Goal: Task Accomplishment & Management: Complete application form

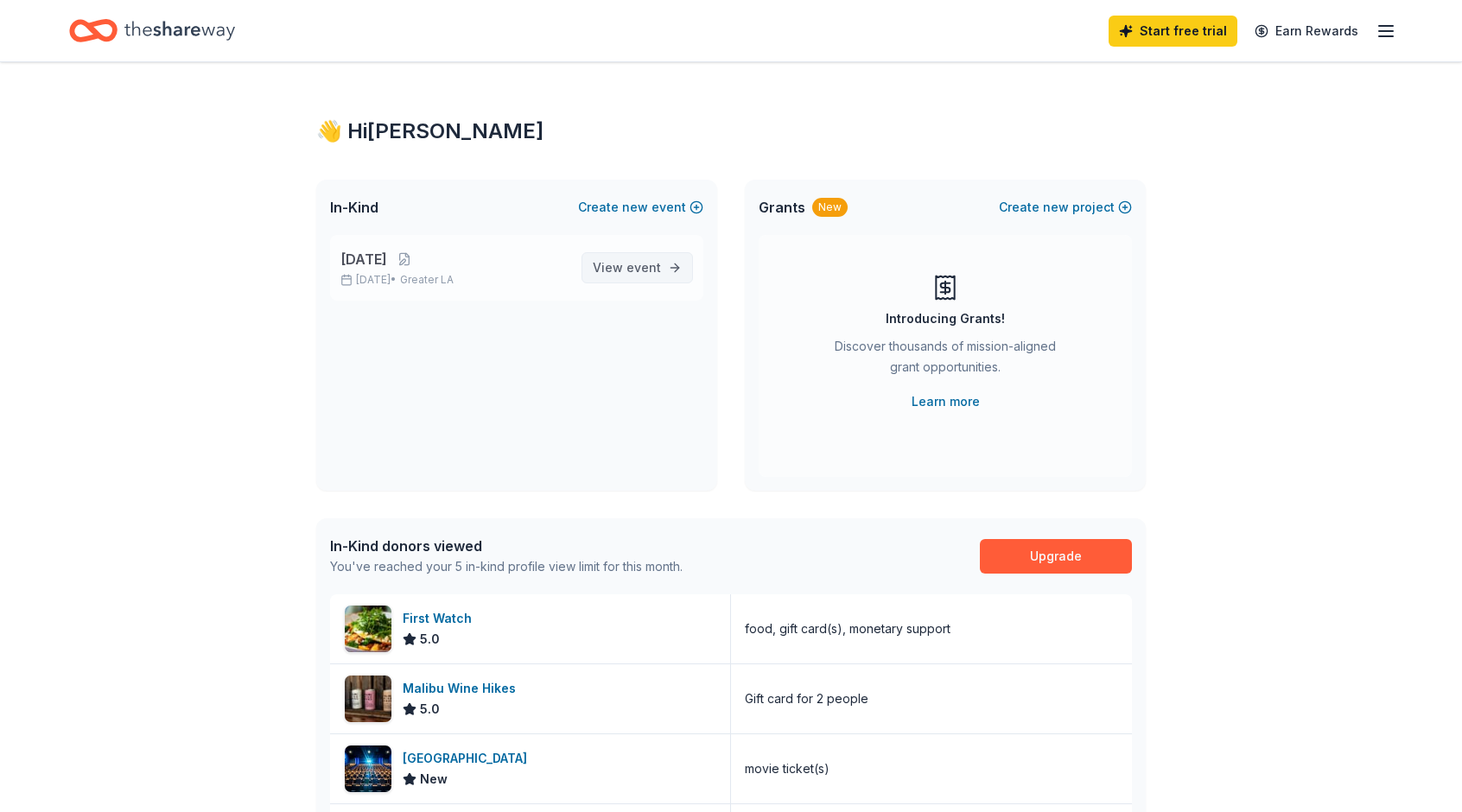
click at [631, 267] on span "event" at bounding box center [643, 267] width 34 height 15
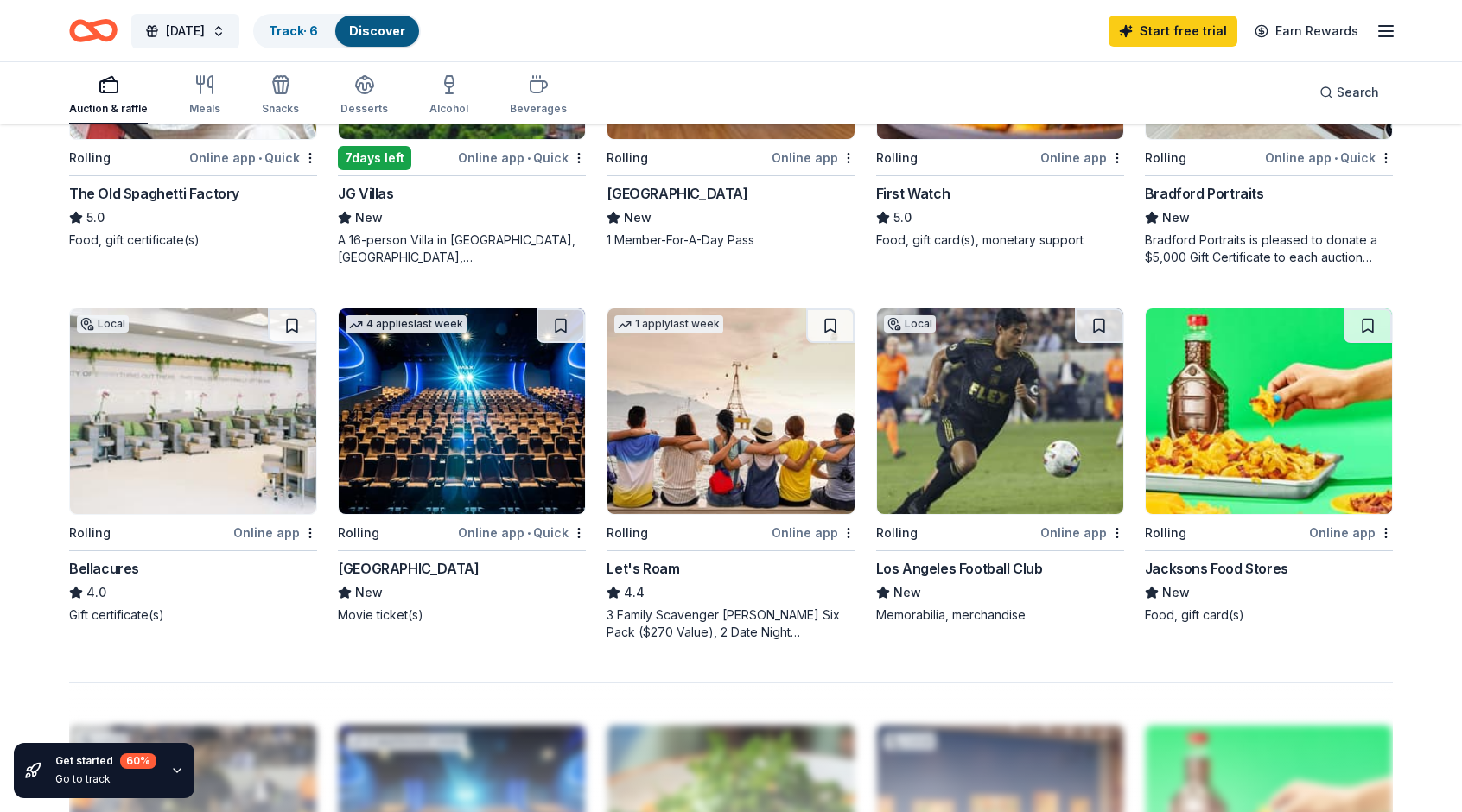
scroll to position [1115, 0]
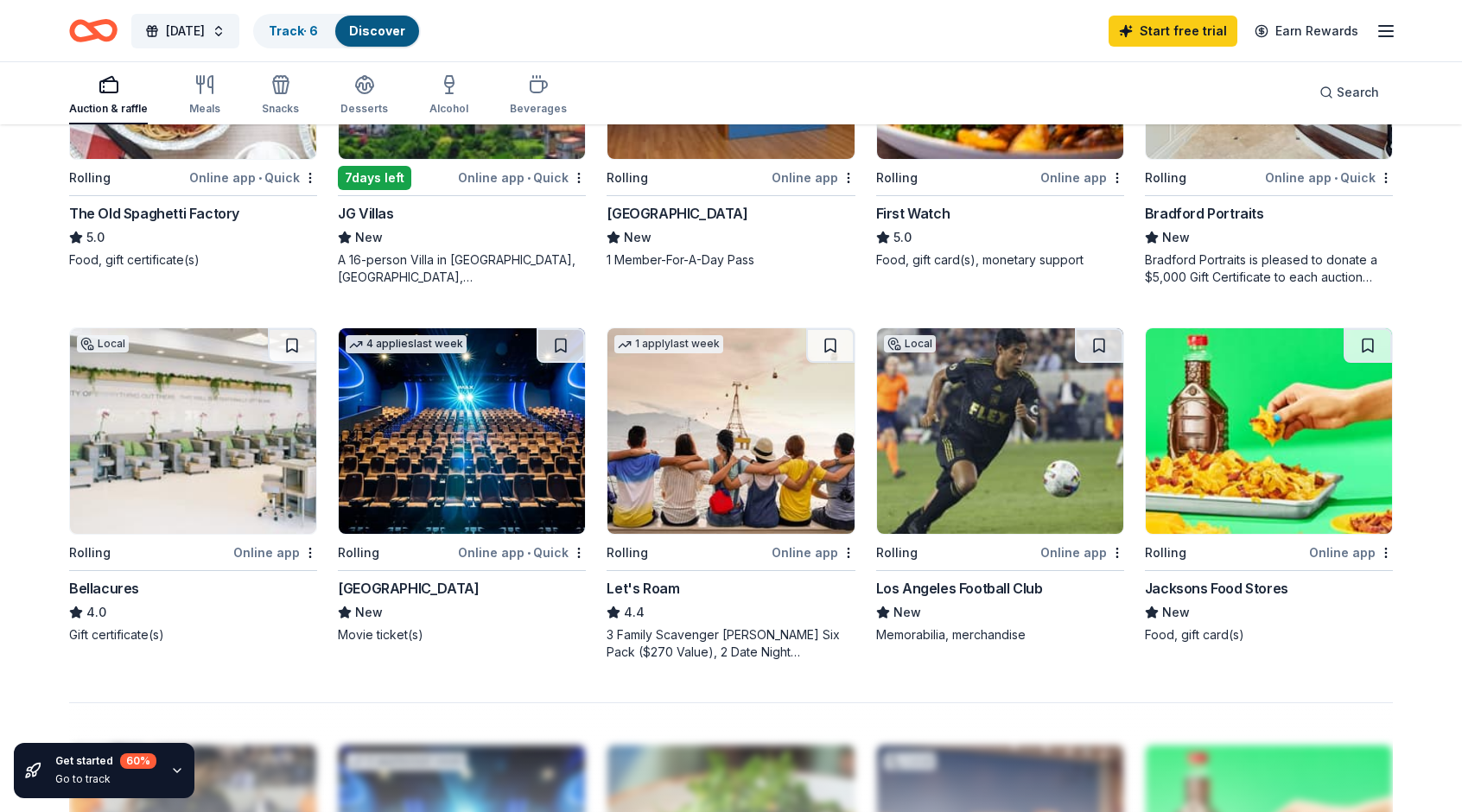
click at [519, 426] on img at bounding box center [462, 431] width 246 height 206
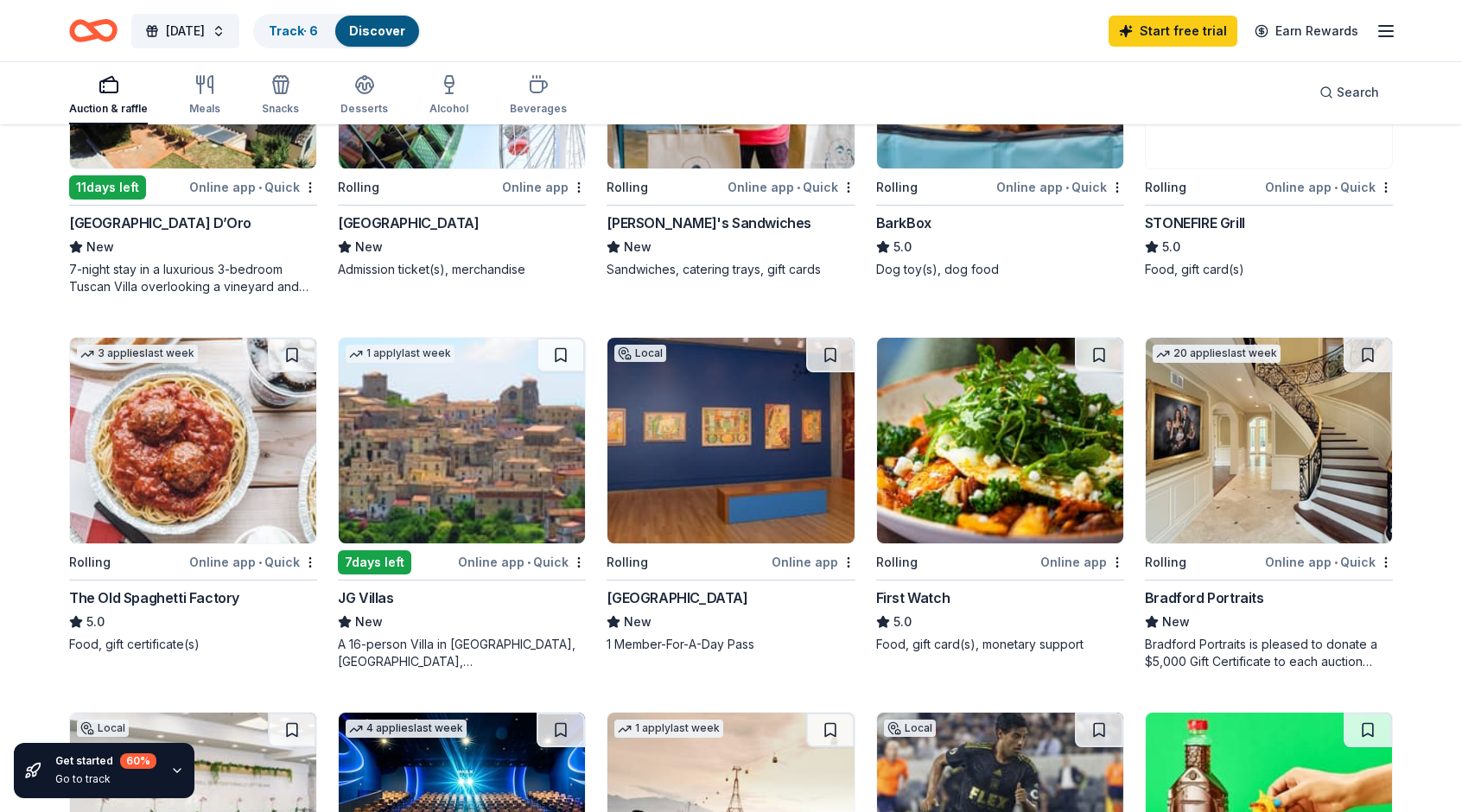
scroll to position [715, 0]
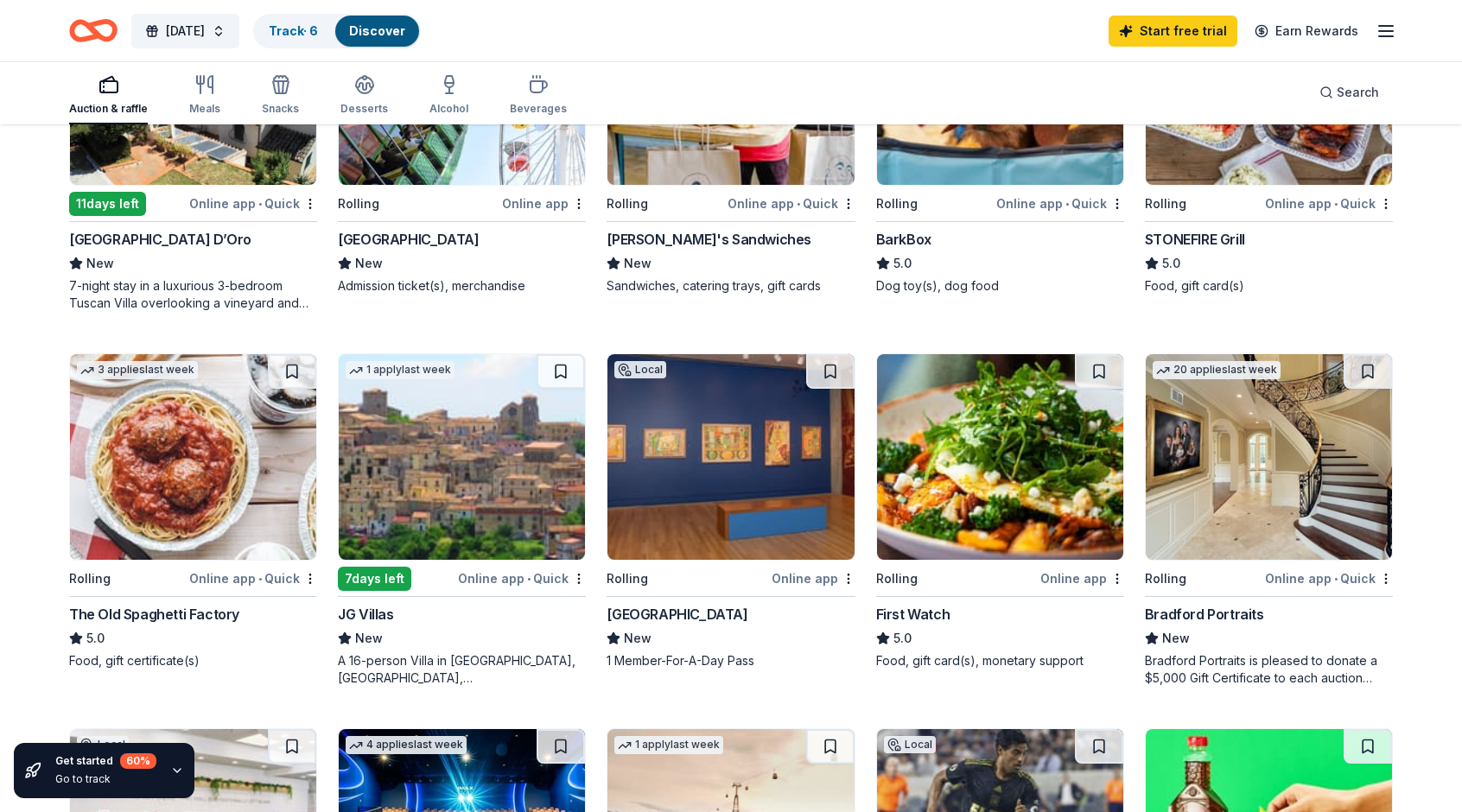
click at [202, 528] on img at bounding box center [193, 457] width 246 height 206
click at [151, 470] on img at bounding box center [193, 457] width 246 height 206
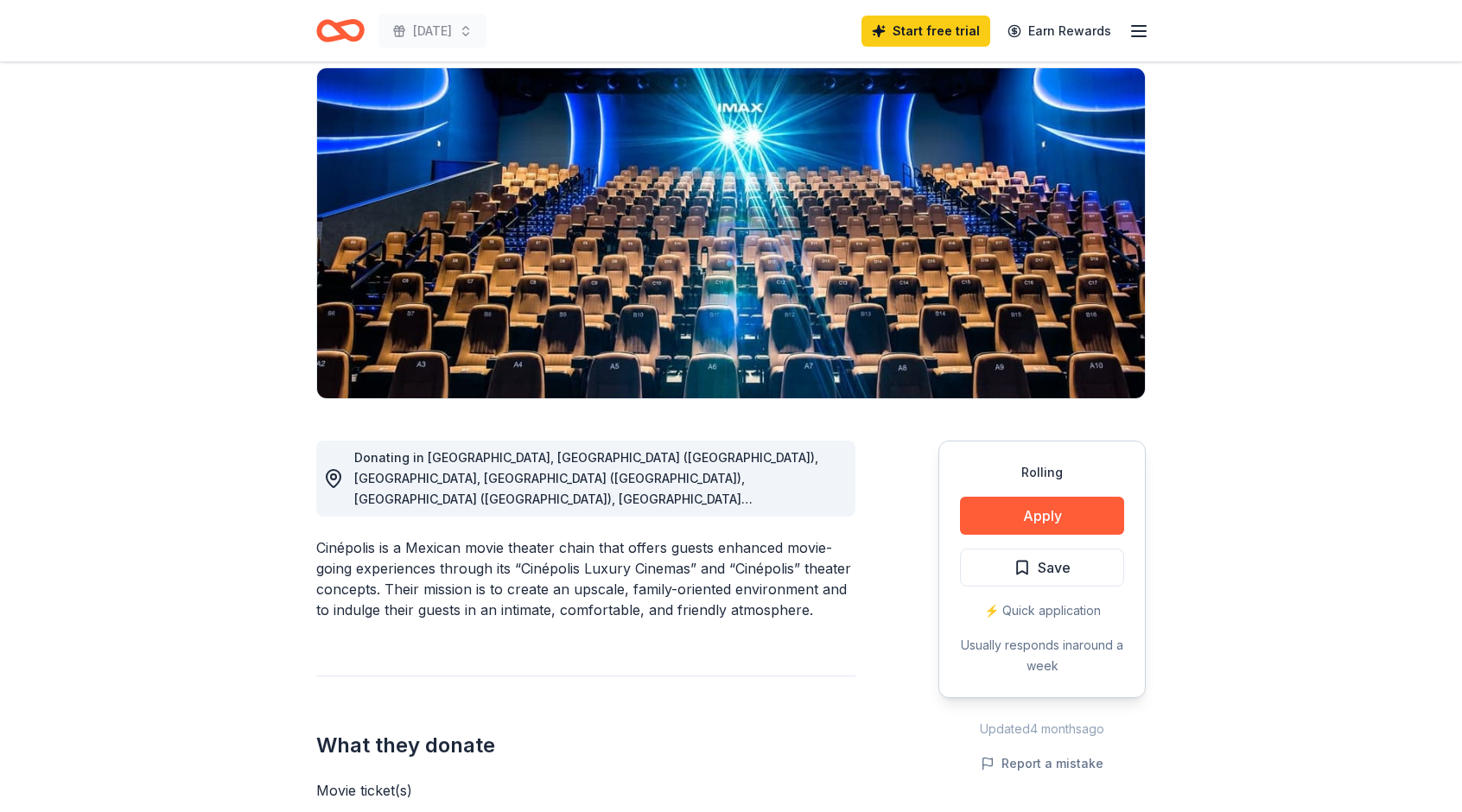
scroll to position [131, 0]
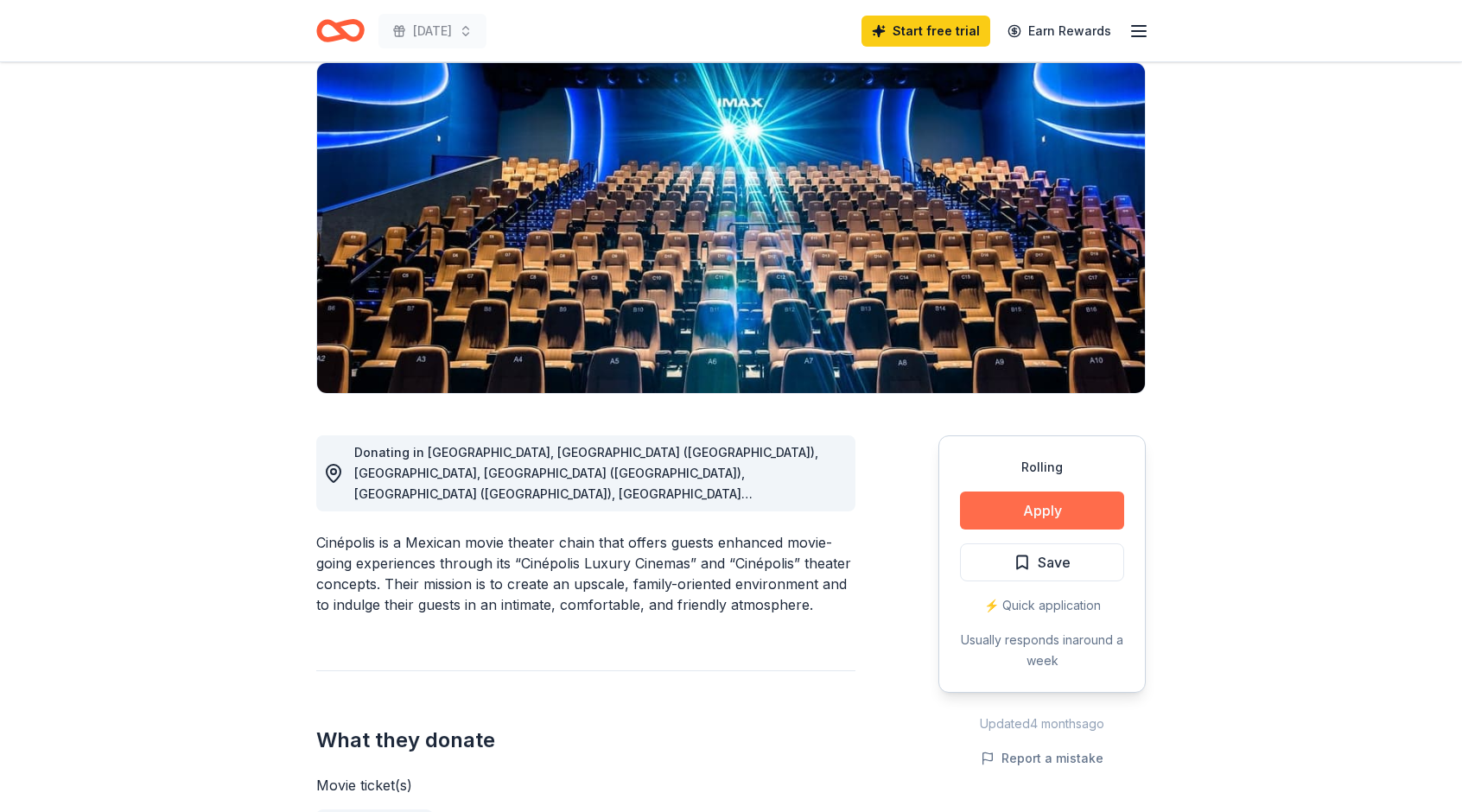
click at [1029, 498] on button "Apply" at bounding box center [1042, 510] width 164 height 38
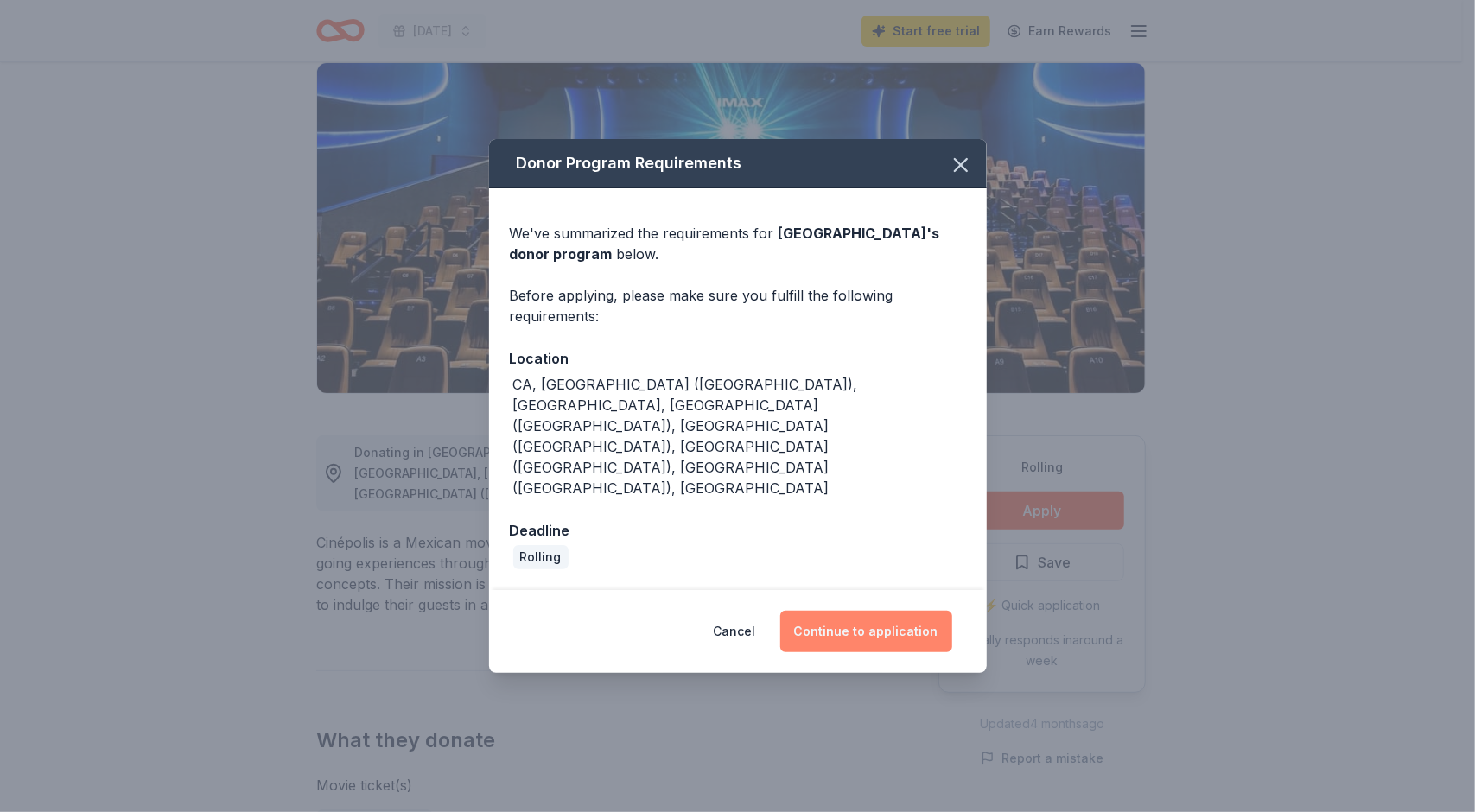
click at [867, 611] on button "Continue to application" at bounding box center [866, 632] width 172 height 41
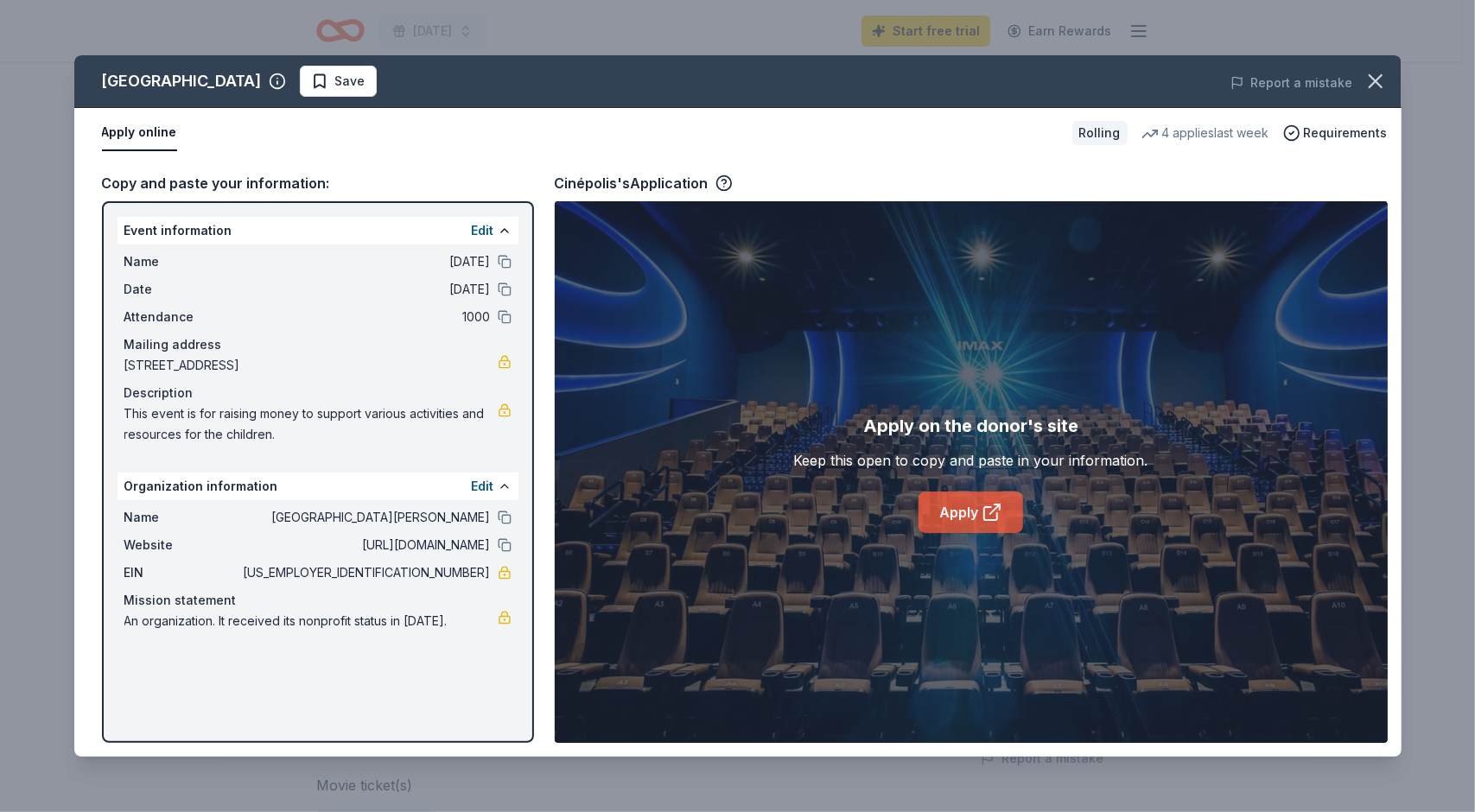
click at [973, 509] on link "Apply" at bounding box center [971, 512] width 104 height 41
click at [1381, 82] on icon "button" at bounding box center [1376, 81] width 25 height 25
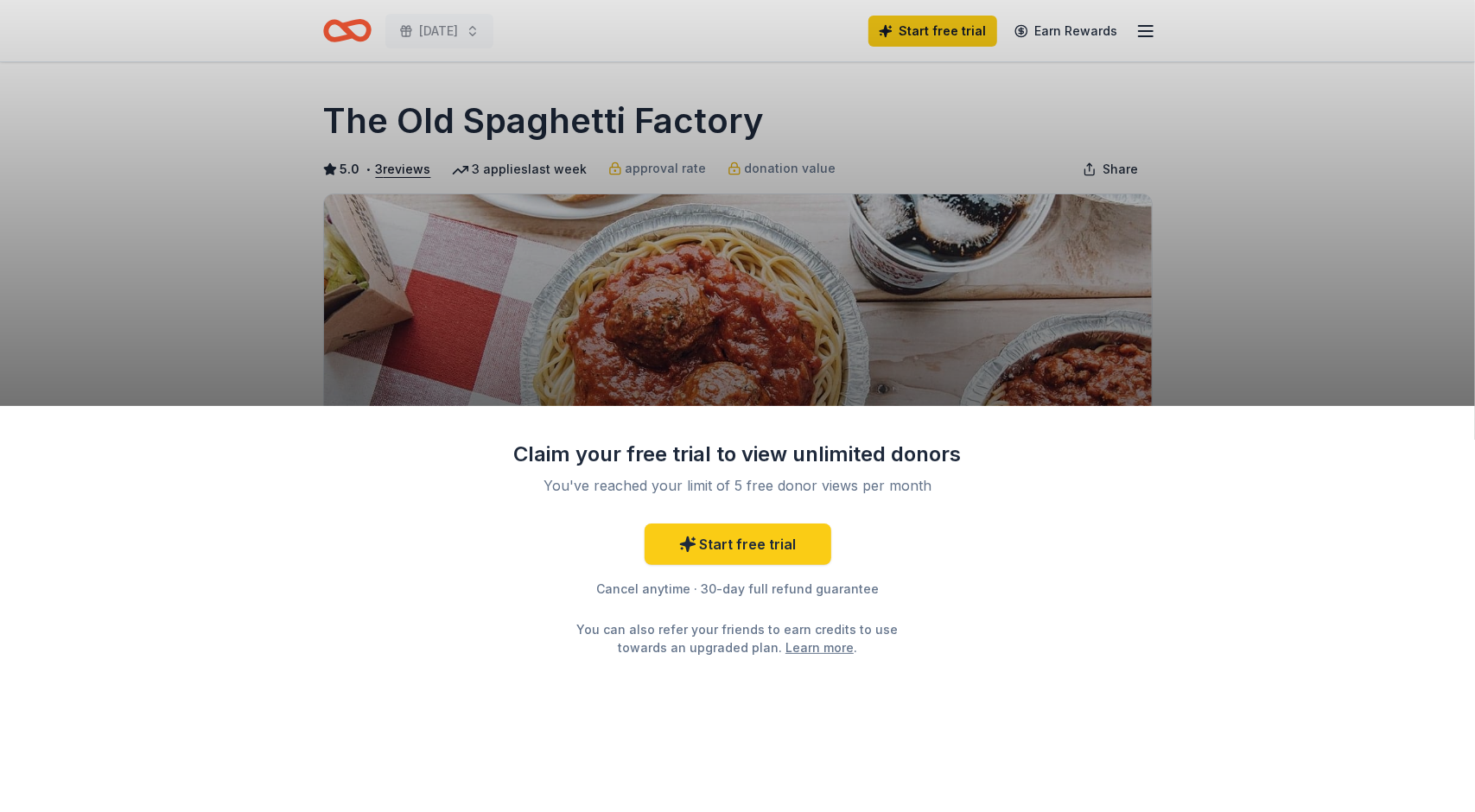
click at [1357, 307] on div "Claim your free trial to view unlimited donors You've reached your limit of 5 f…" at bounding box center [738, 406] width 1475 height 812
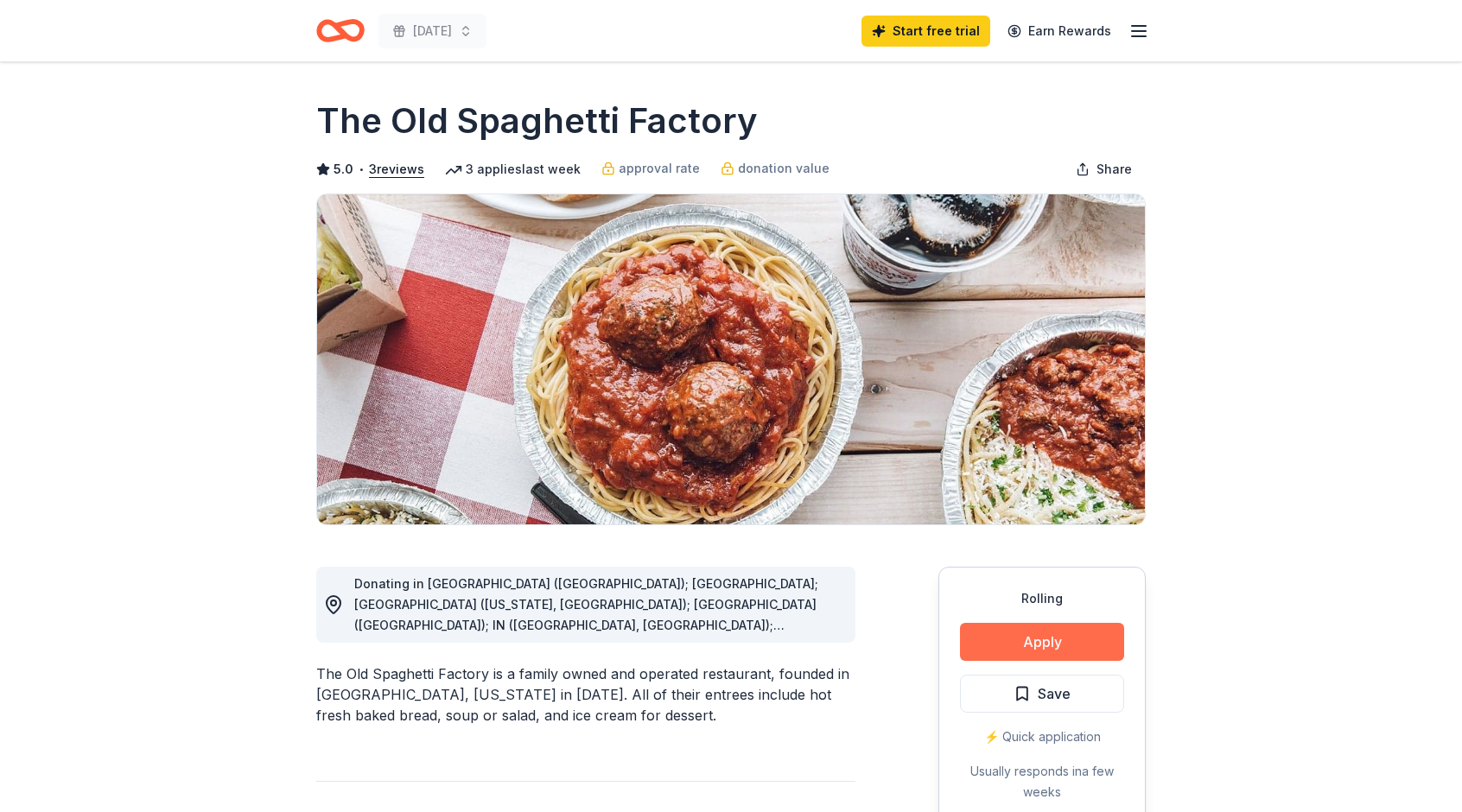
click at [1038, 628] on button "Apply" at bounding box center [1042, 642] width 164 height 38
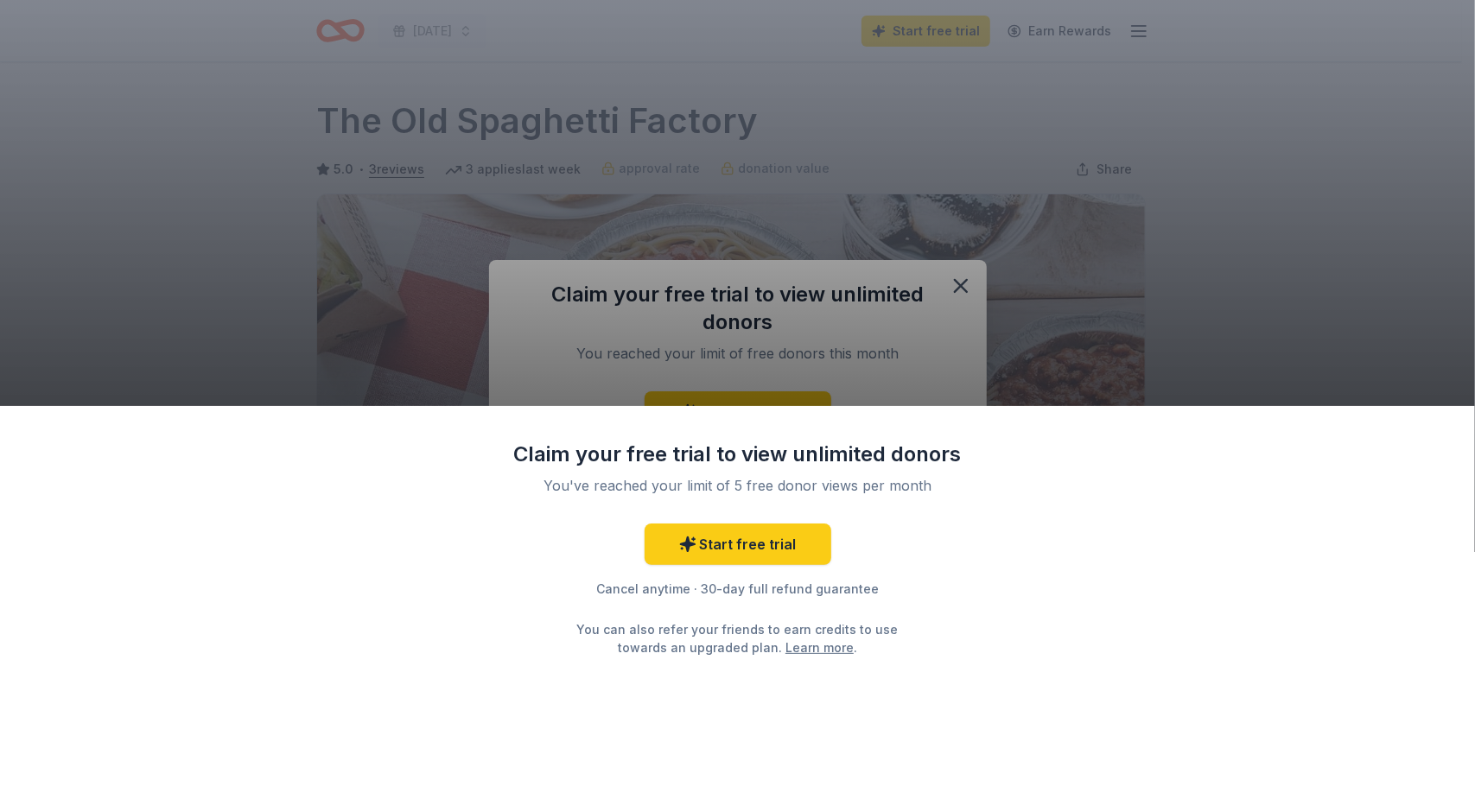
click at [902, 338] on div "Claim your free trial to view unlimited donors You've reached your limit of 5 f…" at bounding box center [738, 406] width 1475 height 812
click at [962, 274] on div "Claim your free trial to view unlimited donors You've reached your limit of 5 f…" at bounding box center [738, 406] width 1475 height 812
